Goal: Task Accomplishment & Management: Manage account settings

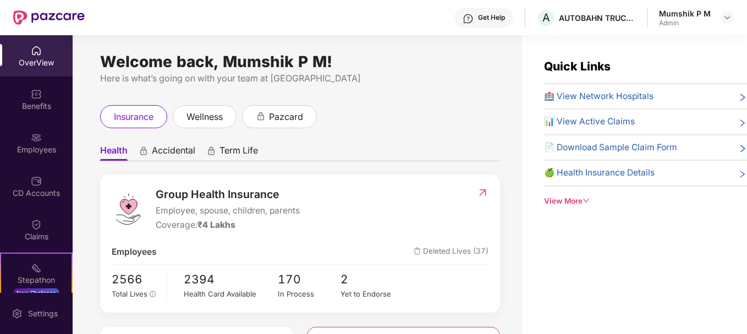
click at [38, 140] on img at bounding box center [36, 137] width 11 height 11
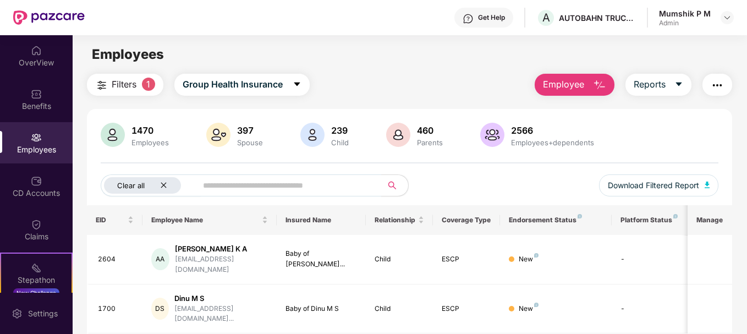
click at [167, 184] on icon "close" at bounding box center [163, 184] width 7 height 7
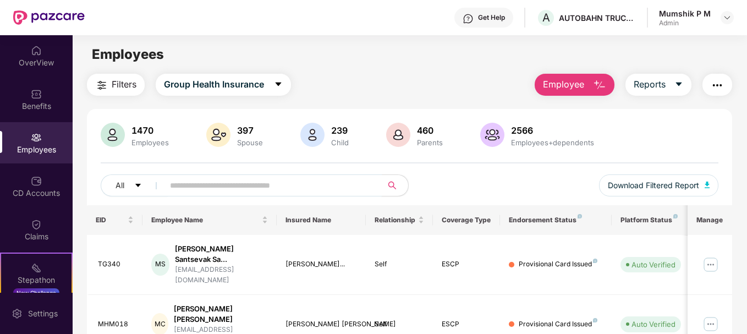
click at [242, 186] on input "text" at bounding box center [268, 185] width 197 height 16
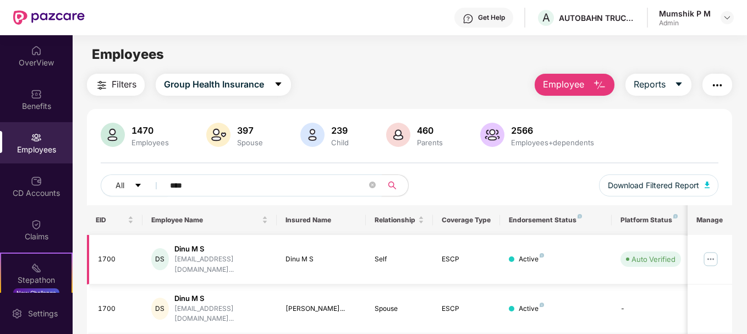
type input "****"
click at [711, 261] on img at bounding box center [711, 259] width 18 height 18
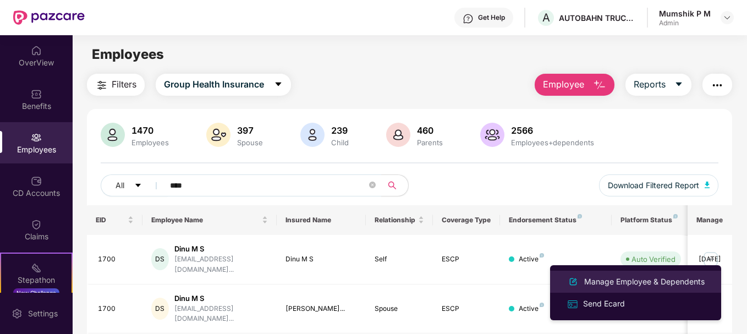
click at [642, 275] on div "Manage Employee & Dependents" at bounding box center [644, 281] width 125 height 12
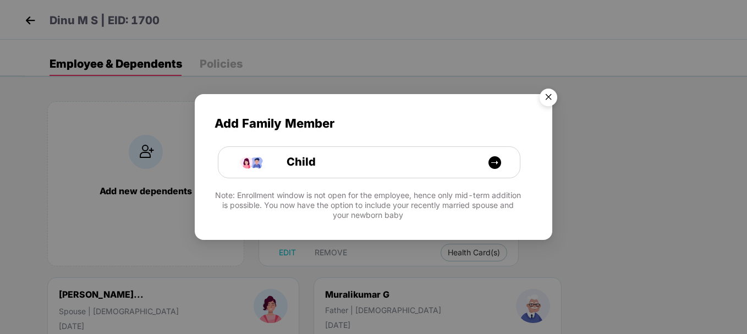
click at [551, 97] on img "Close" at bounding box center [548, 99] width 31 height 31
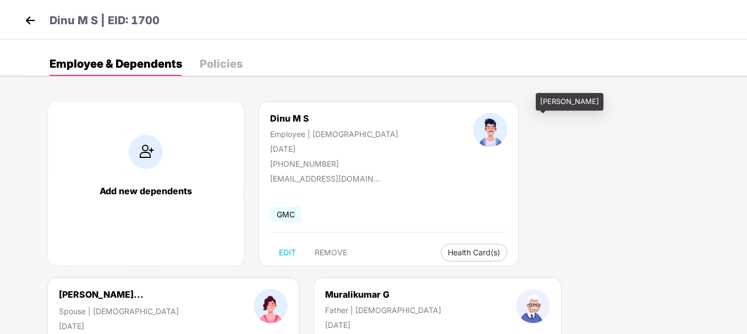
drag, startPoint x: 481, startPoint y: 119, endPoint x: 581, endPoint y: 118, distance: 100.1
click at [143, 289] on div "[PERSON_NAME]..." at bounding box center [101, 294] width 85 height 11
copy div "[PERSON_NAME]"
